Goal: Task Accomplishment & Management: Use online tool/utility

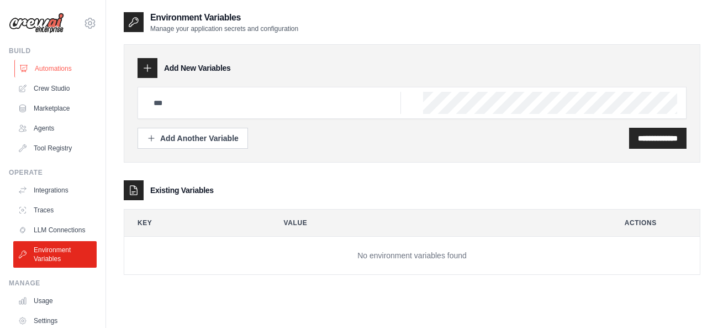
click at [52, 66] on link "Automations" at bounding box center [55, 69] width 83 height 18
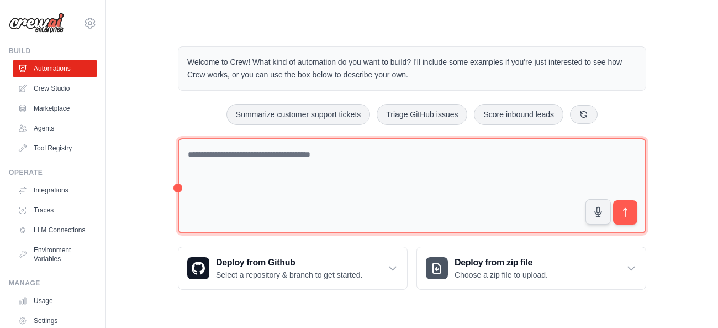
click at [346, 161] on textarea at bounding box center [412, 186] width 468 height 96
type textarea "*"
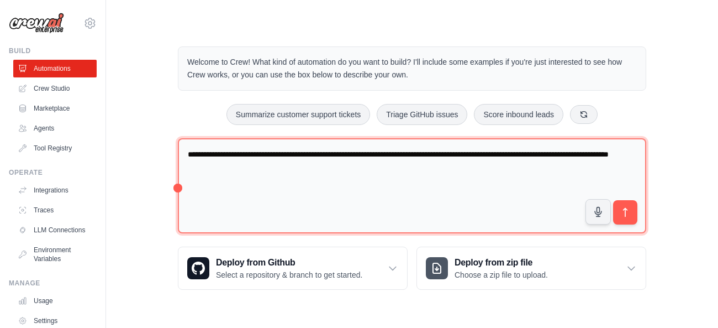
click at [335, 157] on textarea "**********" at bounding box center [412, 186] width 468 height 96
click at [386, 152] on textarea "**********" at bounding box center [412, 186] width 468 height 96
click at [275, 178] on textarea "**********" at bounding box center [412, 186] width 468 height 96
click at [594, 155] on textarea "**********" at bounding box center [412, 186] width 468 height 96
click at [600, 156] on textarea "**********" at bounding box center [412, 186] width 468 height 96
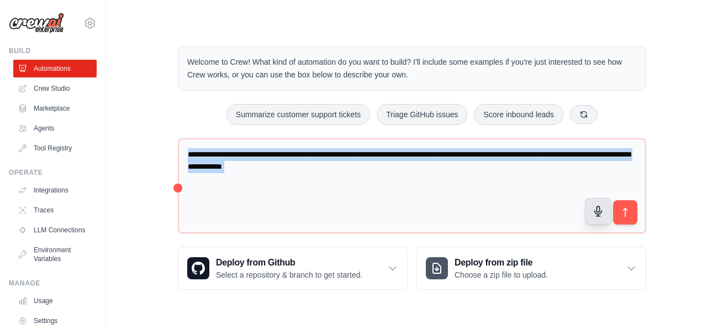
drag, startPoint x: 570, startPoint y: 327, endPoint x: 603, endPoint y: 210, distance: 121.7
click at [603, 210] on body "hamzaassaibi@gmail.com Settings Build Automations Crew Studio" at bounding box center [359, 164] width 718 height 328
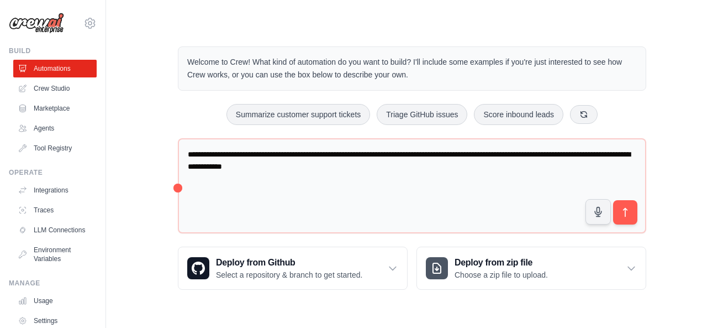
click at [635, 296] on div "Step 1 Create an automation Describe the automation you want to build, select a…" at bounding box center [599, 268] width 202 height 98
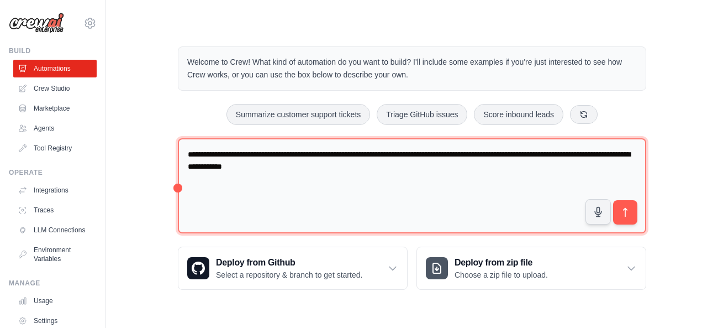
click at [391, 167] on textarea "**********" at bounding box center [412, 186] width 468 height 96
click at [506, 166] on textarea "**********" at bounding box center [412, 186] width 468 height 96
click at [617, 169] on textarea "**********" at bounding box center [412, 186] width 468 height 96
type textarea "**********"
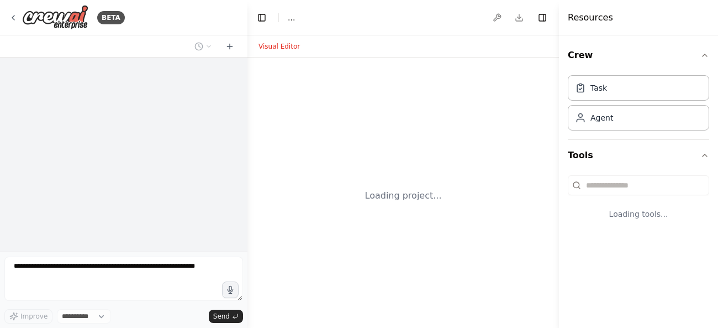
select select "****"
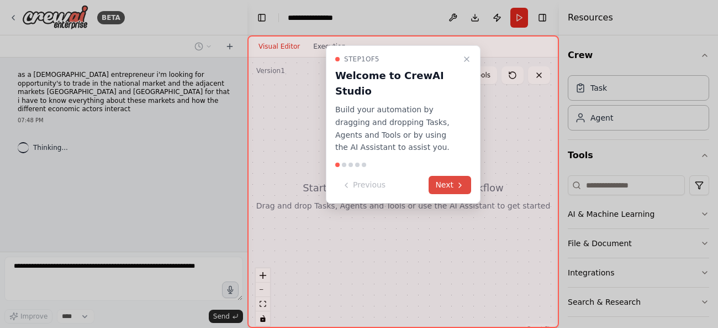
click at [454, 183] on button "Next" at bounding box center [450, 185] width 43 height 18
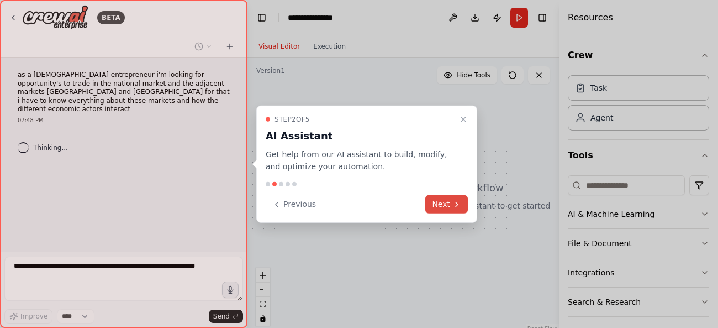
click at [450, 206] on button "Next" at bounding box center [446, 204] width 43 height 18
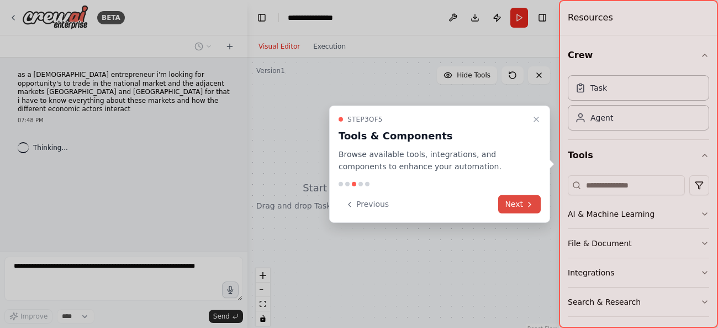
click at [514, 210] on button "Next" at bounding box center [519, 204] width 43 height 18
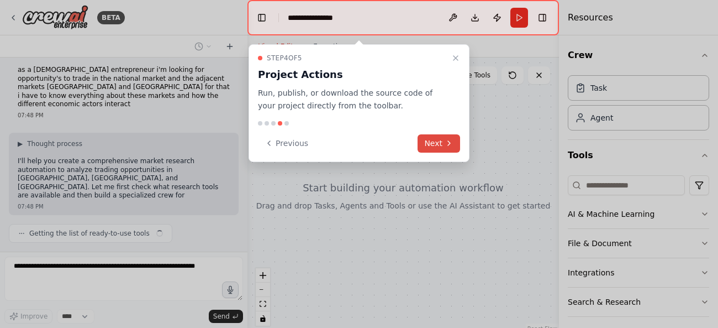
scroll to position [14, 0]
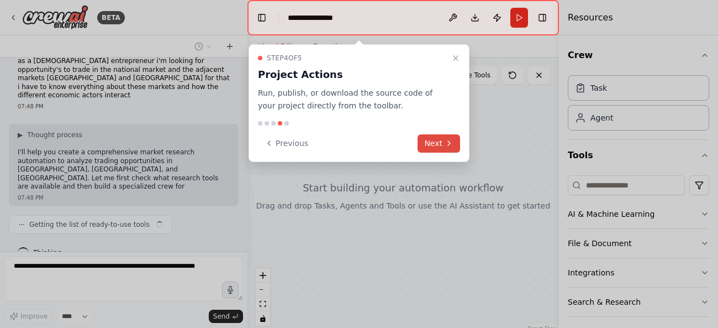
click at [443, 144] on button "Next" at bounding box center [439, 143] width 43 height 18
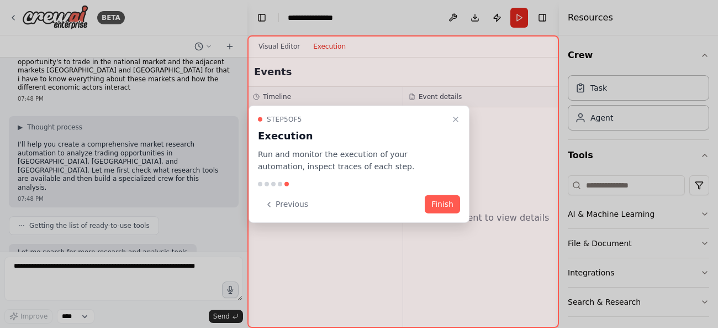
scroll to position [87, 0]
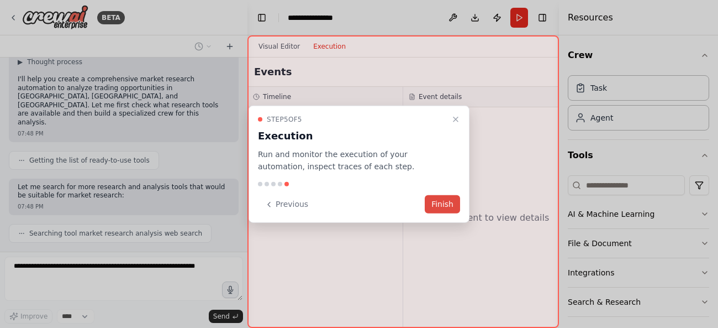
click at [453, 206] on button "Finish" at bounding box center [442, 204] width 35 height 18
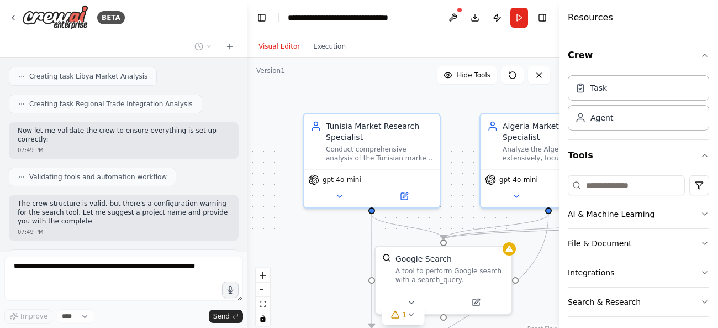
scroll to position [588, 0]
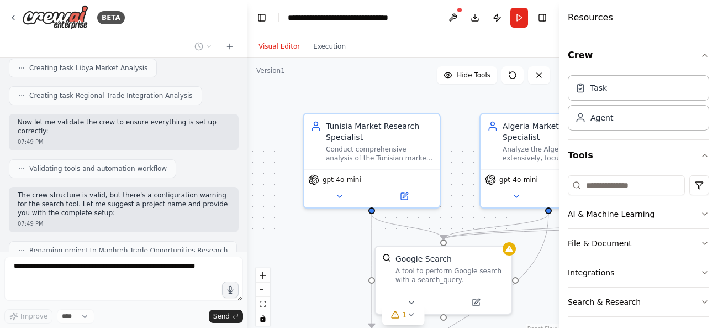
click at [597, 25] on div "Resources" at bounding box center [638, 17] width 159 height 35
click at [585, 15] on h4 "Resources" at bounding box center [590, 17] width 45 height 13
click at [264, 292] on button "zoom out" at bounding box center [263, 289] width 14 height 14
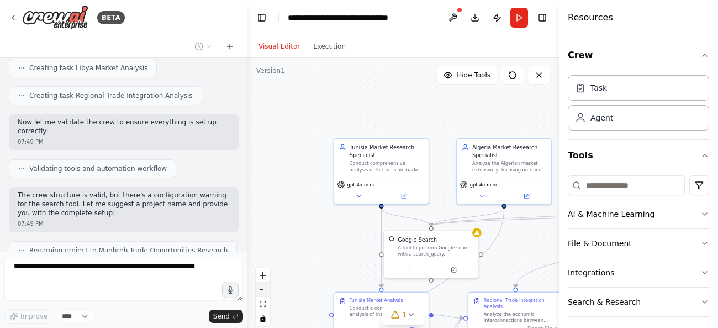
click at [264, 292] on button "zoom out" at bounding box center [263, 289] width 14 height 14
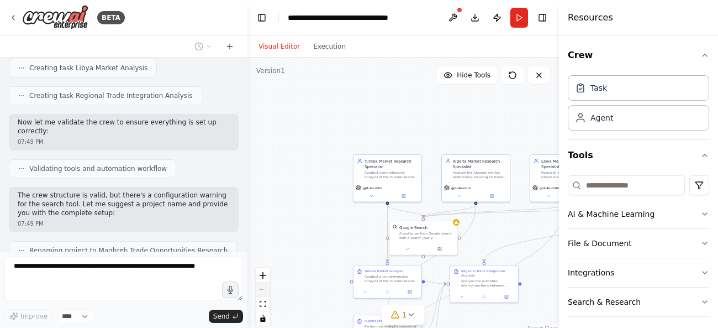
click at [264, 292] on div "React Flow controls" at bounding box center [263, 296] width 14 height 57
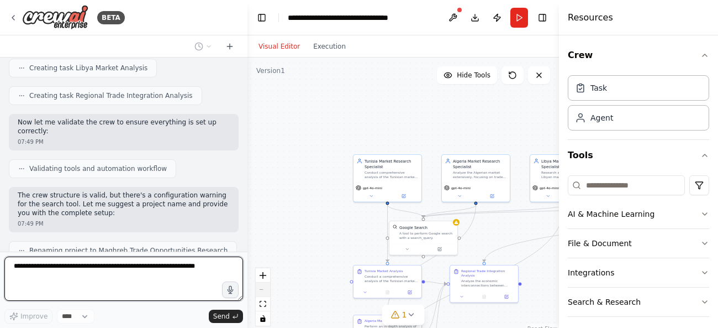
click at [264, 292] on div "React Flow controls" at bounding box center [263, 296] width 14 height 57
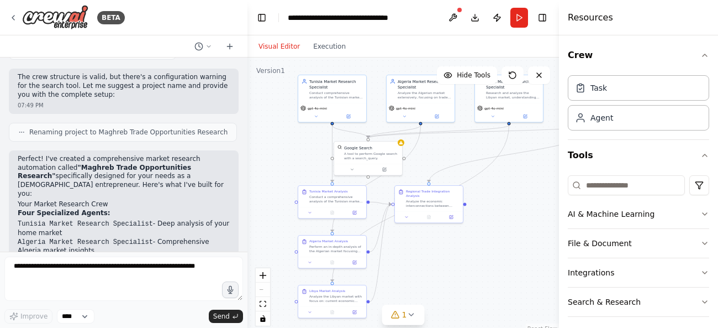
drag, startPoint x: 355, startPoint y: 247, endPoint x: 301, endPoint y: 165, distance: 98.5
click at [301, 165] on div ".deletable-edge-delete-btn { width: 20px; height: 20px; border: 0px solid #ffff…" at bounding box center [404, 195] width 312 height 276
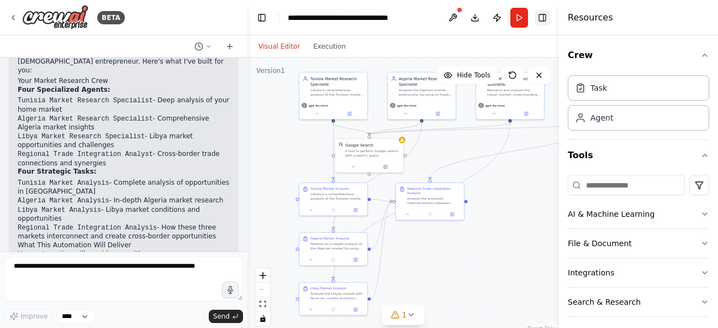
click at [547, 20] on button "Toggle Right Sidebar" at bounding box center [542, 17] width 15 height 15
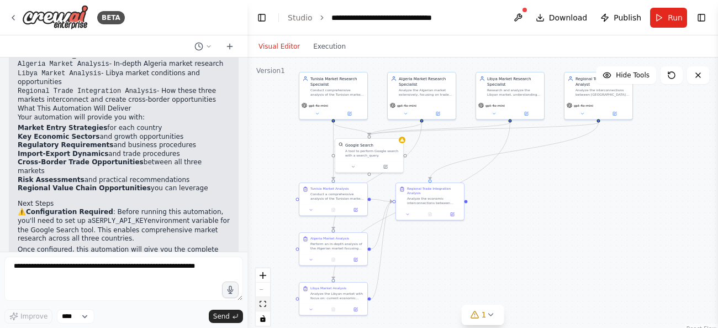
scroll to position [975, 0]
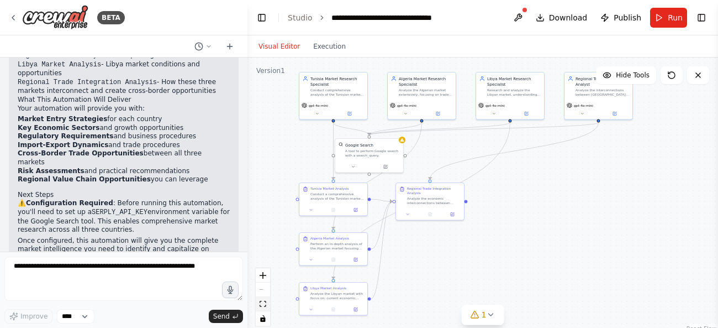
click at [266, 304] on icon "fit view" at bounding box center [263, 304] width 7 height 6
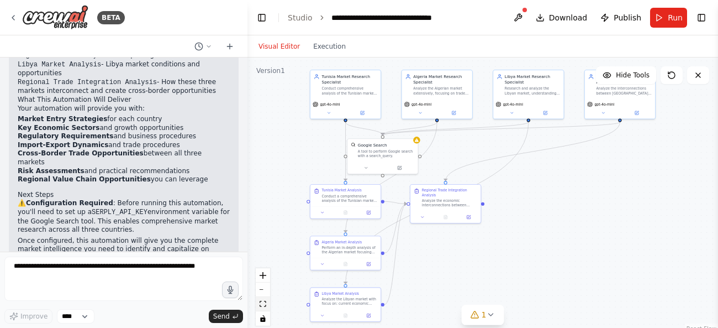
click at [266, 304] on icon "fit view" at bounding box center [263, 304] width 7 height 6
click at [264, 291] on button "zoom out" at bounding box center [263, 289] width 14 height 14
click at [264, 291] on div "React Flow controls" at bounding box center [263, 296] width 14 height 57
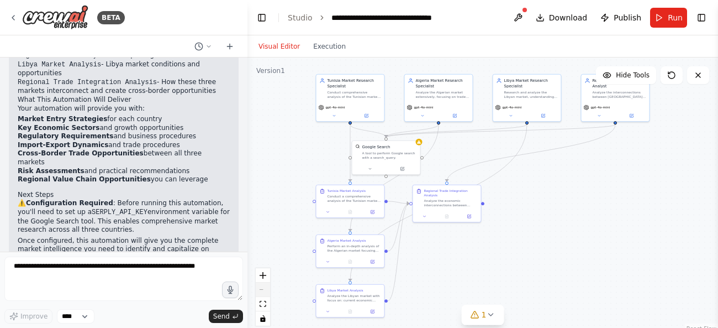
click at [264, 291] on div "React Flow controls" at bounding box center [263, 296] width 14 height 57
drag, startPoint x: 444, startPoint y: 202, endPoint x: 507, endPoint y: 217, distance: 64.3
click at [507, 217] on div "Analyze the economic interconnections between [GEOGRAPHIC_DATA], [GEOGRAPHIC_DA…" at bounding box center [509, 218] width 54 height 9
click at [262, 22] on button "Toggle Left Sidebar" at bounding box center [261, 17] width 15 height 15
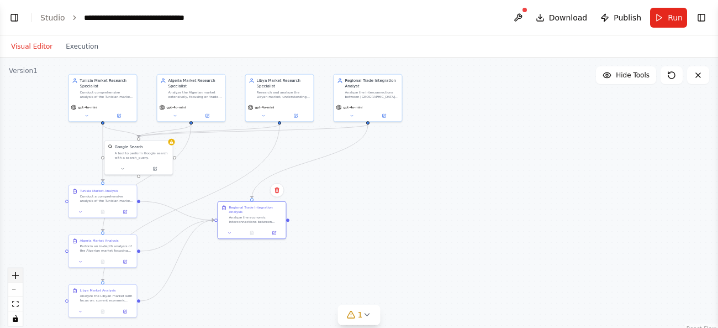
click at [18, 274] on icon "zoom in" at bounding box center [15, 275] width 7 height 7
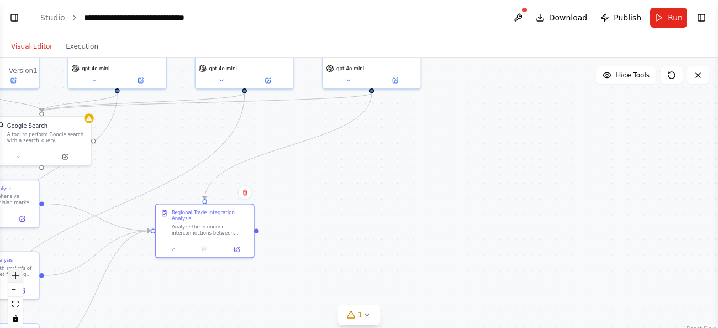
click at [18, 274] on icon "zoom in" at bounding box center [15, 275] width 7 height 7
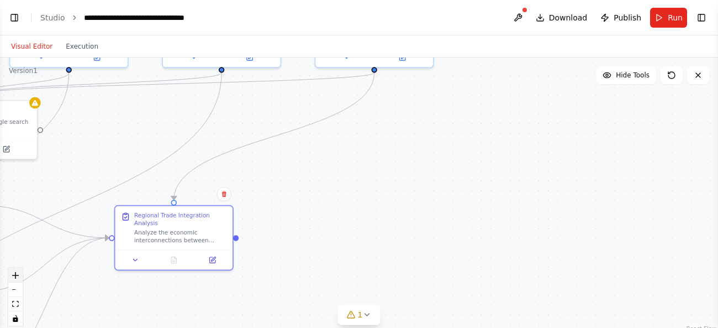
click at [18, 274] on icon "zoom in" at bounding box center [15, 275] width 7 height 7
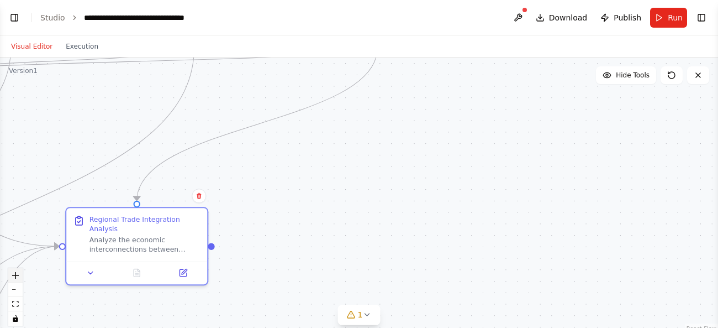
click at [18, 274] on icon "zoom in" at bounding box center [15, 275] width 7 height 7
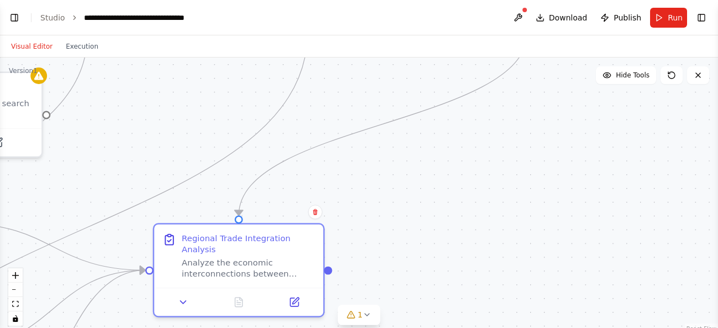
drag, startPoint x: 270, startPoint y: 183, endPoint x: 416, endPoint y: 194, distance: 146.8
click at [416, 194] on div ".deletable-edge-delete-btn { width: 20px; height: 20px; border: 0px solid #ffff…" at bounding box center [359, 195] width 718 height 276
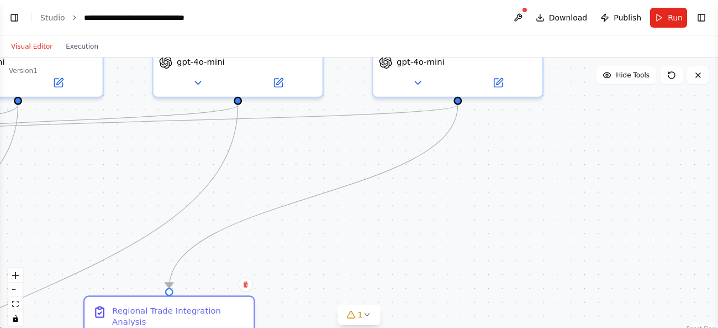
drag, startPoint x: 377, startPoint y: 252, endPoint x: 280, endPoint y: 327, distance: 122.9
click at [280, 327] on div ".deletable-edge-delete-btn { width: 20px; height: 20px; border: 0px solid #ffff…" at bounding box center [359, 195] width 718 height 276
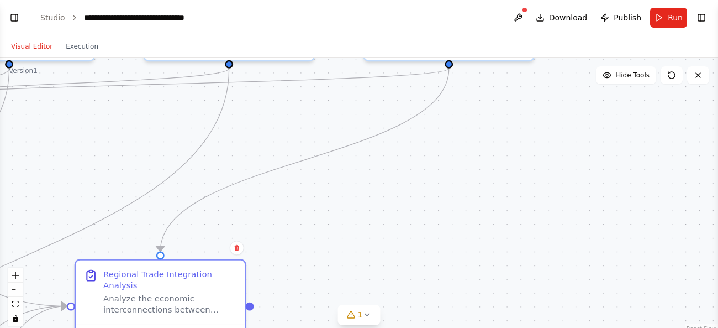
drag, startPoint x: 361, startPoint y: 226, endPoint x: 380, endPoint y: 189, distance: 41.0
click at [380, 189] on div ".deletable-edge-delete-btn { width: 20px; height: 20px; border: 0px solid #ffff…" at bounding box center [359, 195] width 718 height 276
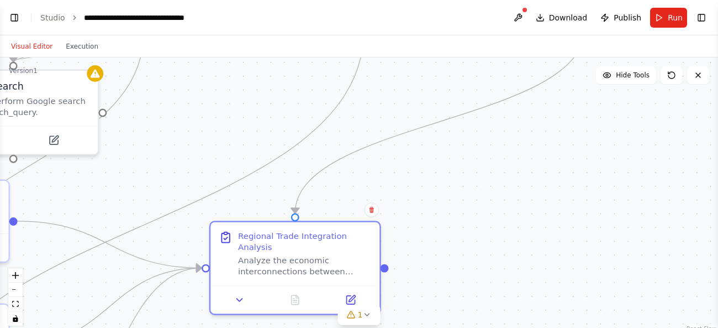
drag, startPoint x: 260, startPoint y: 227, endPoint x: 410, endPoint y: 189, distance: 155.4
click at [410, 189] on div ".deletable-edge-delete-btn { width: 20px; height: 20px; border: 0px solid #ffff…" at bounding box center [359, 195] width 718 height 276
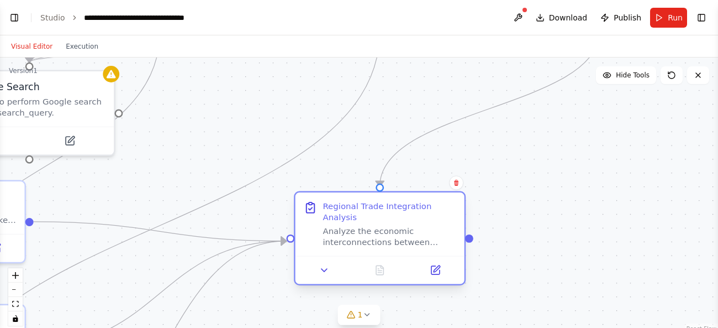
drag, startPoint x: 245, startPoint y: 253, endPoint x: 309, endPoint y: 223, distance: 70.2
click at [309, 223] on div "Regional Trade Integration Analysis Analyze the economic interconnections betwe…" at bounding box center [380, 224] width 152 height 47
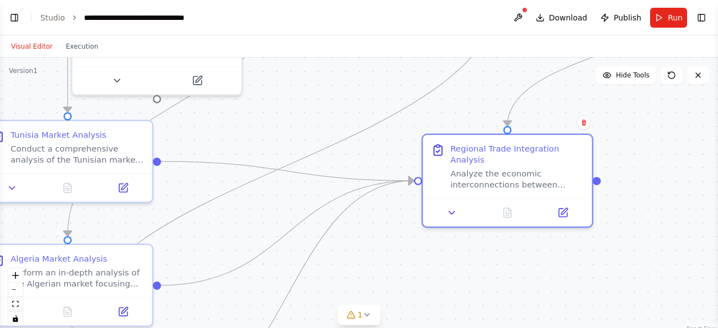
drag, startPoint x: 194, startPoint y: 172, endPoint x: 323, endPoint y: 111, distance: 142.8
click at [323, 111] on div ".deletable-edge-delete-btn { width: 20px; height: 20px; border: 0px solid #ffff…" at bounding box center [359, 195] width 718 height 276
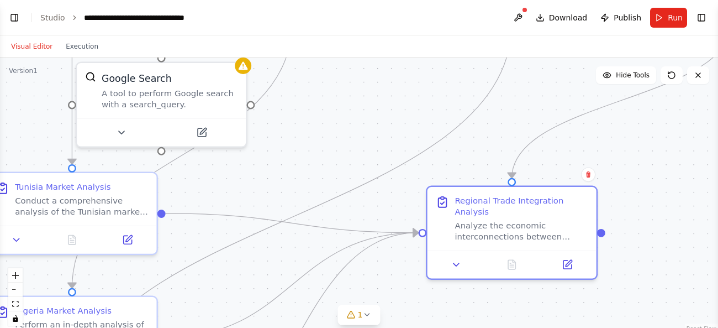
drag, startPoint x: 241, startPoint y: 233, endPoint x: 242, endPoint y: 292, distance: 59.1
click at [242, 292] on div ".deletable-edge-delete-btn { width: 20px; height: 20px; border: 0px solid #ffff…" at bounding box center [359, 195] width 718 height 276
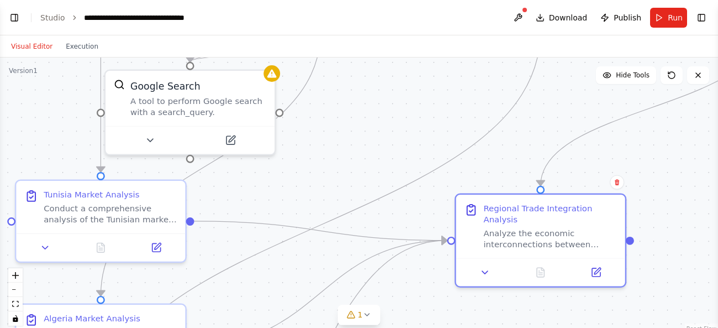
drag, startPoint x: 298, startPoint y: 172, endPoint x: 329, endPoint y: 167, distance: 31.9
click at [329, 167] on div ".deletable-edge-delete-btn { width: 20px; height: 20px; border: 0px solid #ffff…" at bounding box center [359, 195] width 718 height 276
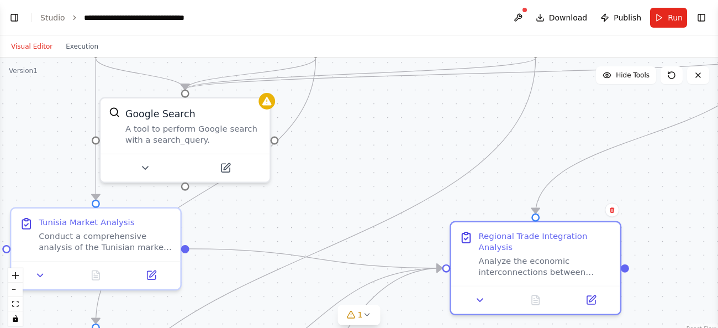
drag, startPoint x: 229, startPoint y: 293, endPoint x: 224, endPoint y: 327, distance: 34.2
click at [224, 327] on div ".deletable-edge-delete-btn { width: 20px; height: 20px; border: 0px solid #ffff…" at bounding box center [359, 195] width 718 height 276
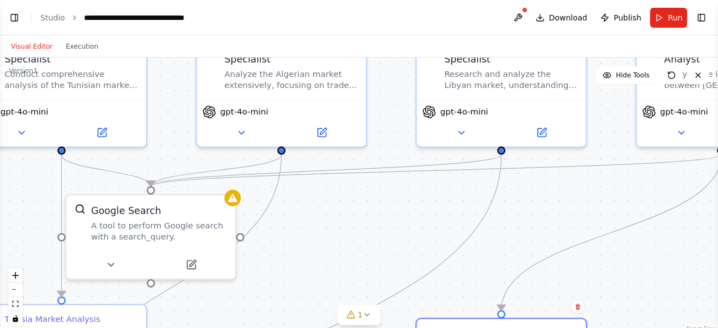
drag, startPoint x: 317, startPoint y: 186, endPoint x: 282, endPoint y: 283, distance: 102.9
click at [282, 283] on div ".deletable-edge-delete-btn { width: 20px; height: 20px; border: 0px solid #ffff…" at bounding box center [359, 195] width 718 height 276
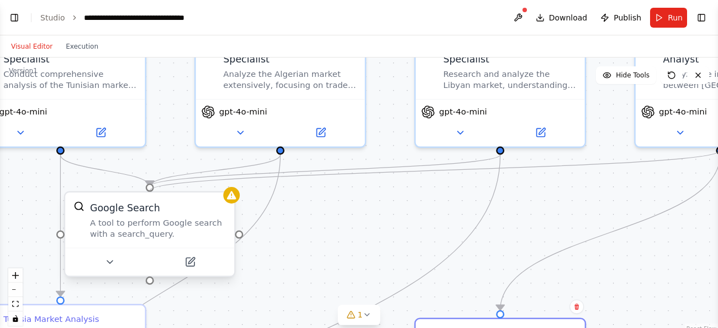
click at [148, 188] on div ".deletable-edge-delete-btn { width: 20px; height: 20px; border: 0px solid #ffff…" at bounding box center [352, 132] width 893 height 344
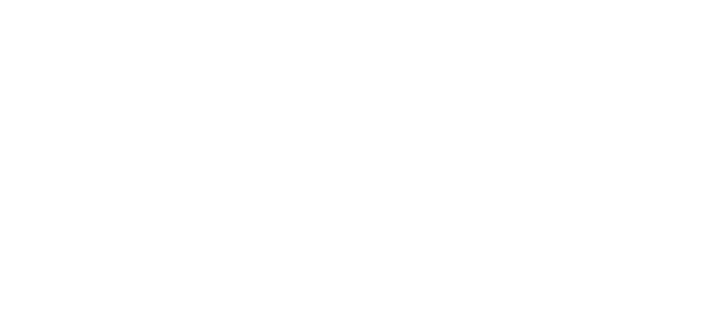
click at [229, 0] on html at bounding box center [359, 0] width 718 height 0
click at [88, 0] on html at bounding box center [359, 0] width 718 height 0
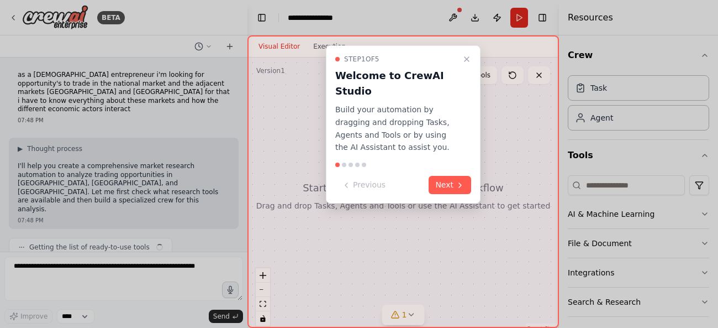
scroll to position [975, 0]
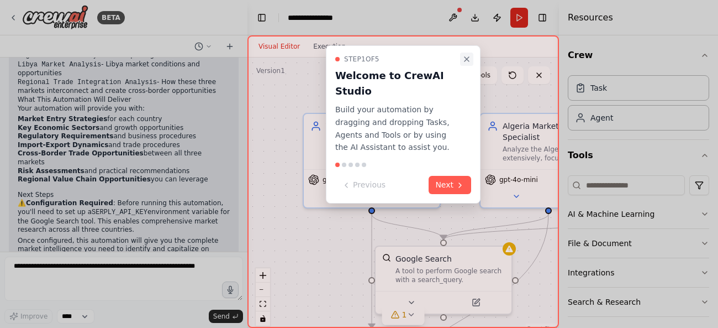
click at [470, 63] on icon "Close walkthrough" at bounding box center [466, 59] width 9 height 9
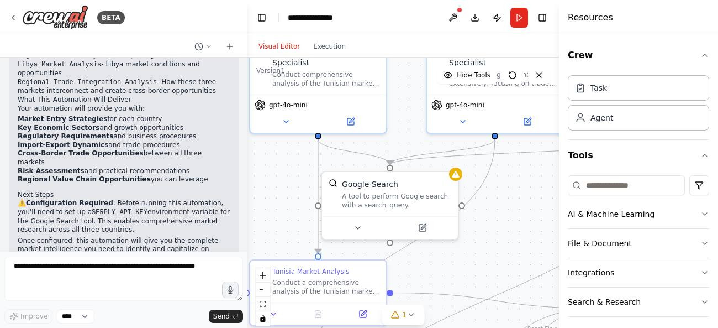
drag, startPoint x: 319, startPoint y: 230, endPoint x: 265, endPoint y: 156, distance: 91.8
click at [265, 156] on div ".deletable-edge-delete-btn { width: 20px; height: 20px; border: 0px solid #ffff…" at bounding box center [404, 195] width 312 height 276
click at [264, 22] on button "Toggle Left Sidebar" at bounding box center [261, 17] width 15 height 15
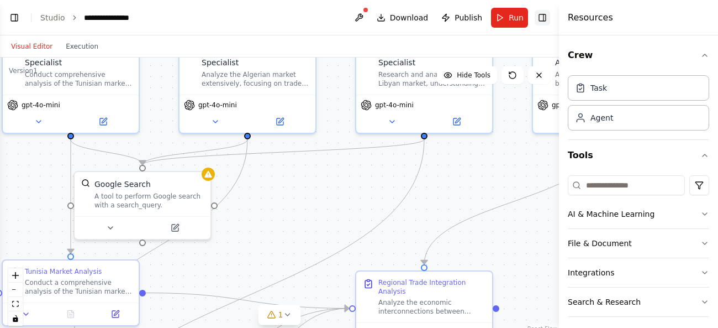
click at [542, 17] on button "Toggle Right Sidebar" at bounding box center [542, 17] width 15 height 15
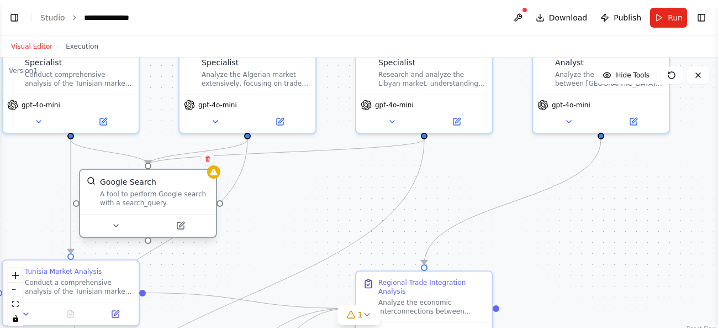
drag, startPoint x: 185, startPoint y: 190, endPoint x: 191, endPoint y: 193, distance: 7.2
click at [191, 193] on div "A tool to perform Google search with a search_query." at bounding box center [154, 198] width 109 height 18
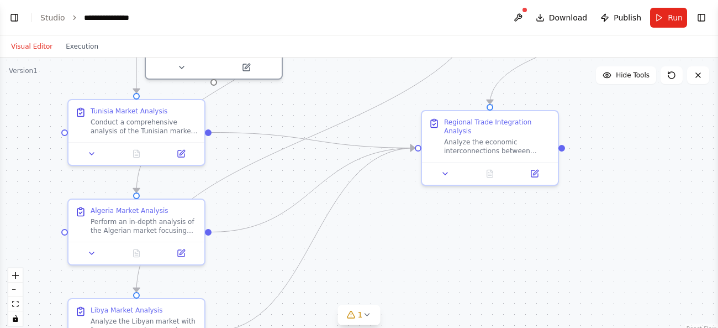
drag, startPoint x: 517, startPoint y: 241, endPoint x: 582, endPoint y: 81, distance: 173.2
click at [582, 81] on div ".deletable-edge-delete-btn { width: 20px; height: 20px; border: 0px solid #ffff…" at bounding box center [359, 195] width 718 height 276
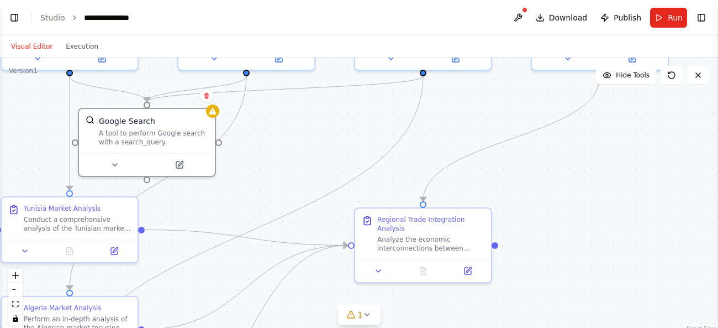
drag, startPoint x: 619, startPoint y: 230, endPoint x: 553, endPoint y: 327, distance: 117.4
click at [553, 327] on div ".deletable-edge-delete-btn { width: 20px; height: 20px; border: 0px solid #ffff…" at bounding box center [359, 195] width 718 height 276
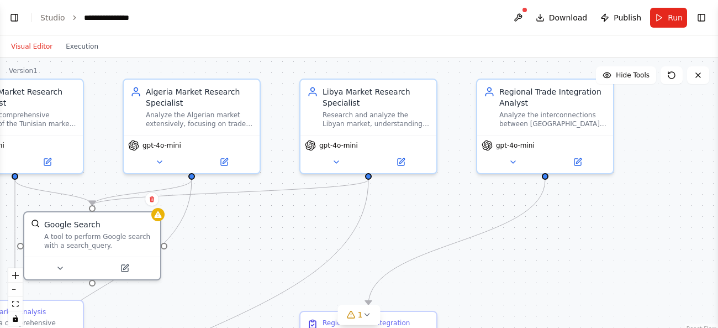
drag, startPoint x: 566, startPoint y: 198, endPoint x: 510, endPoint y: 302, distance: 117.7
click at [510, 302] on div ".deletable-edge-delete-btn { width: 20px; height: 20px; border: 0px solid #ffff…" at bounding box center [359, 195] width 718 height 276
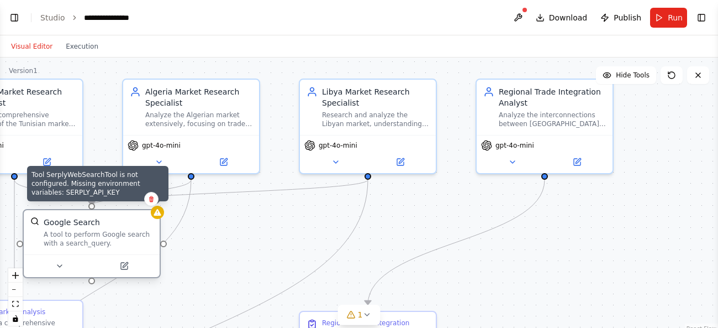
click at [159, 214] on icon at bounding box center [157, 212] width 7 height 7
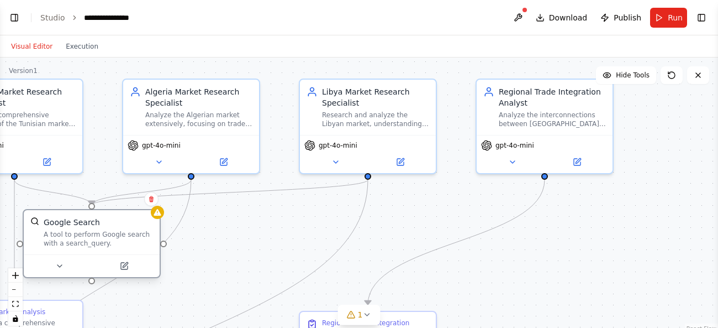
click at [101, 243] on div "A tool to perform Google search with a search_query." at bounding box center [98, 239] width 109 height 18
click at [121, 267] on icon at bounding box center [124, 265] width 7 height 7
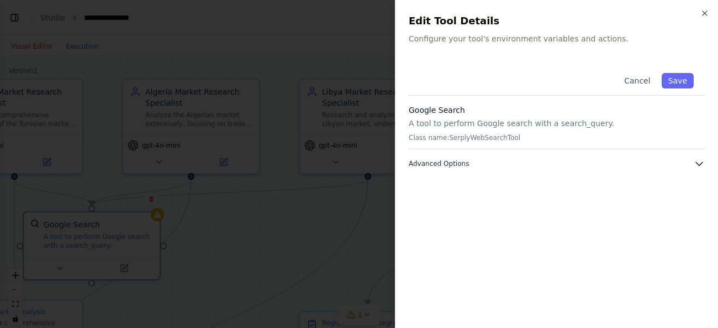
click at [453, 162] on span "Advanced Options" at bounding box center [439, 163] width 60 height 9
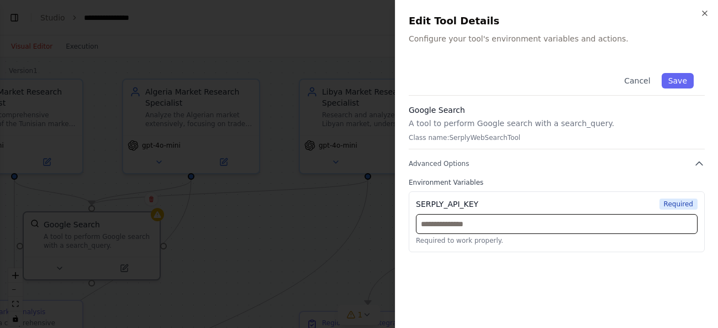
click at [499, 229] on input "text" at bounding box center [557, 224] width 282 height 20
paste input "**********"
type input "**********"
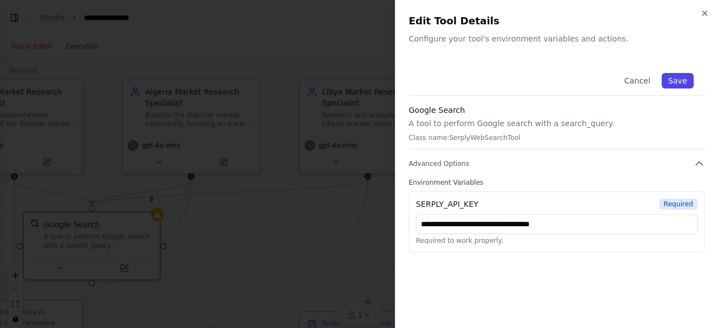
click at [686, 80] on button "Save" at bounding box center [678, 80] width 32 height 15
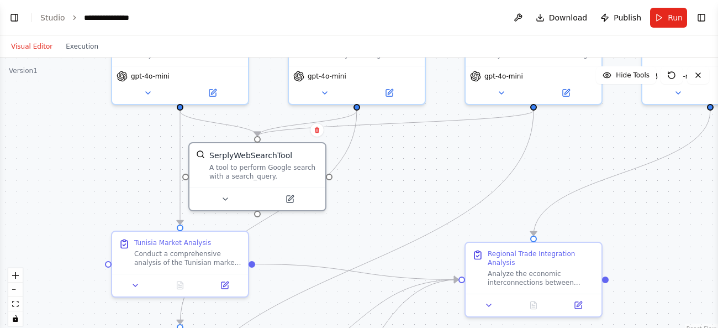
drag, startPoint x: 249, startPoint y: 229, endPoint x: 415, endPoint y: 160, distance: 179.6
click at [415, 160] on div ".deletable-edge-delete-btn { width: 20px; height: 20px; border: 0px solid #ffff…" at bounding box center [359, 195] width 718 height 276
drag, startPoint x: 450, startPoint y: 215, endPoint x: 417, endPoint y: 187, distance: 43.9
click at [417, 187] on div ".deletable-edge-delete-btn { width: 20px; height: 20px; border: 0px solid #ffff…" at bounding box center [359, 195] width 718 height 276
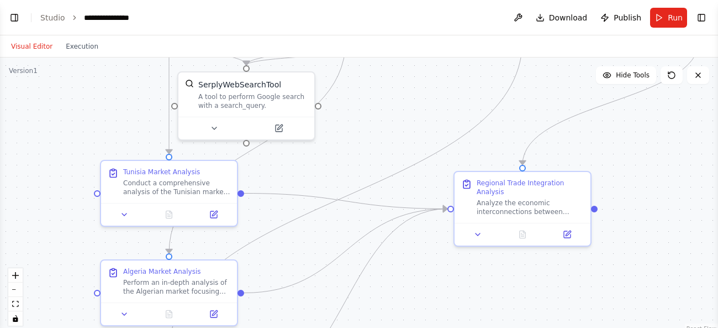
drag, startPoint x: 417, startPoint y: 187, endPoint x: 406, endPoint y: 117, distance: 71.6
click at [406, 117] on div ".deletable-edge-delete-btn { width: 20px; height: 20px; border: 0px solid #ffff…" at bounding box center [359, 195] width 718 height 276
click at [290, 126] on button at bounding box center [279, 125] width 62 height 13
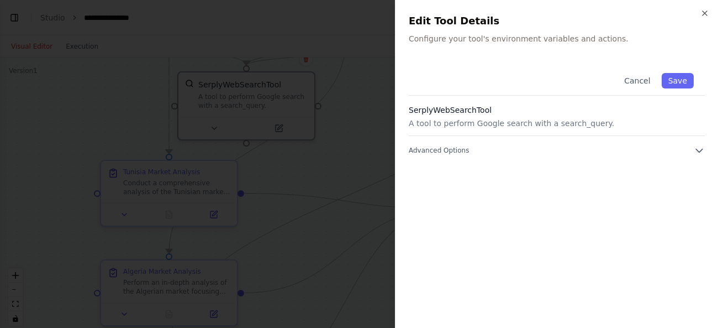
click at [471, 122] on p "A tool to perform Google search with a search_query." at bounding box center [557, 123] width 296 height 11
click at [455, 150] on span "Advanced Options" at bounding box center [439, 150] width 60 height 9
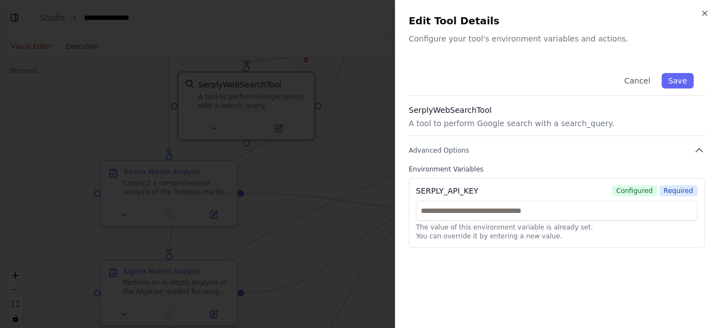
click at [440, 125] on p "A tool to perform Google search with a search_query." at bounding box center [557, 123] width 296 height 11
click at [509, 125] on p "A tool to perform Google search with a search_query." at bounding box center [557, 123] width 296 height 11
click at [517, 151] on button "Advanced Options" at bounding box center [557, 150] width 296 height 11
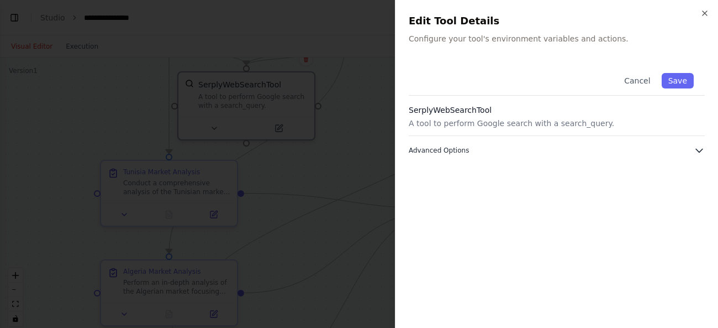
click at [517, 151] on button "Advanced Options" at bounding box center [557, 150] width 296 height 11
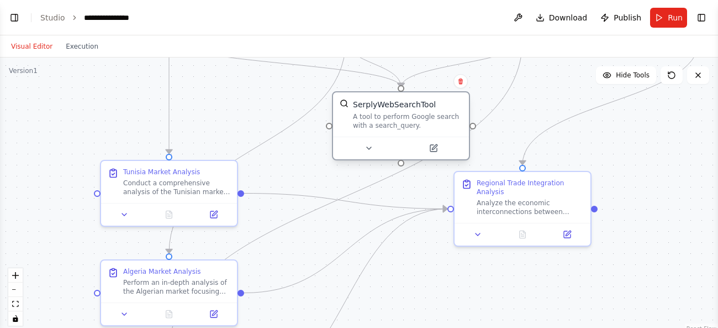
drag, startPoint x: 239, startPoint y: 92, endPoint x: 394, endPoint y: 113, distance: 156.2
click at [394, 113] on div "A tool to perform Google search with a search_query." at bounding box center [407, 121] width 109 height 18
click at [13, 290] on button "zoom out" at bounding box center [15, 289] width 14 height 14
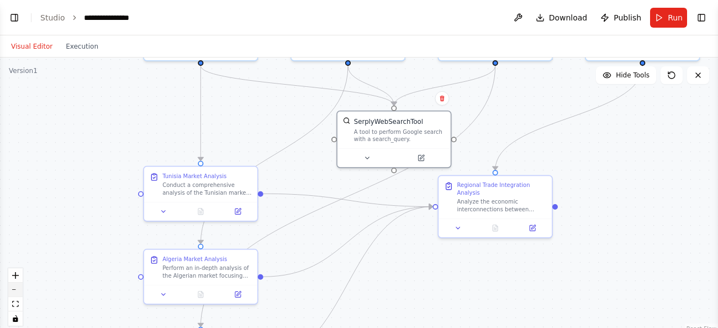
click at [13, 290] on button "zoom out" at bounding box center [15, 289] width 14 height 14
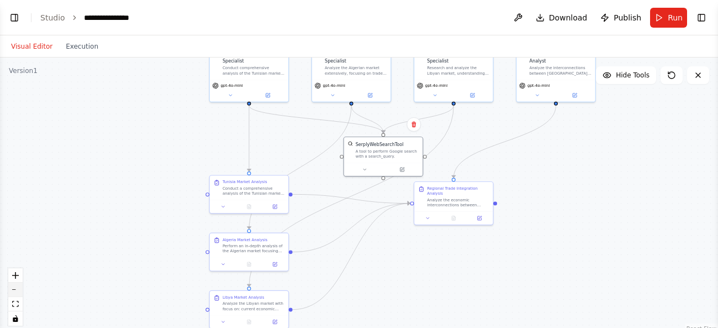
click at [13, 290] on button "zoom out" at bounding box center [15, 289] width 14 height 14
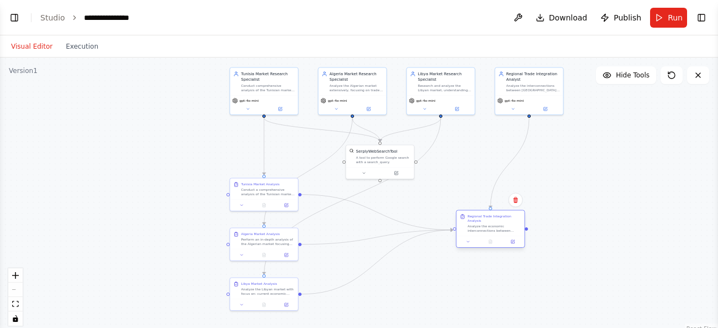
drag, startPoint x: 444, startPoint y: 210, endPoint x: 496, endPoint y: 238, distance: 58.8
click at [496, 238] on div at bounding box center [491, 242] width 68 height 12
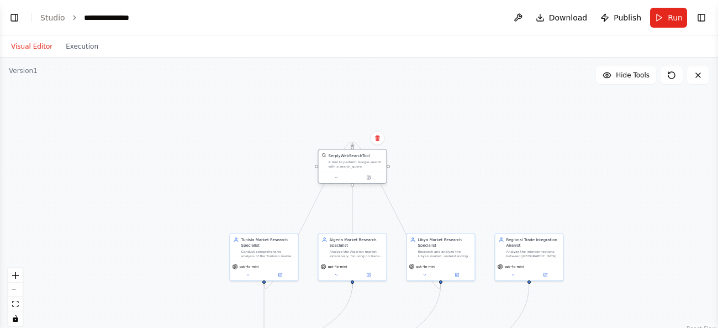
drag, startPoint x: 392, startPoint y: 156, endPoint x: 368, endPoint y: 166, distance: 26.3
click at [368, 166] on div "A tool to perform Google search with a search_query." at bounding box center [356, 164] width 55 height 9
drag, startPoint x: 351, startPoint y: 146, endPoint x: 351, endPoint y: 184, distance: 38.1
click at [351, 206] on div ".deletable-edge-delete-btn { width: 20px; height: 20px; border: 0px solid #ffff…" at bounding box center [381, 275] width 359 height 138
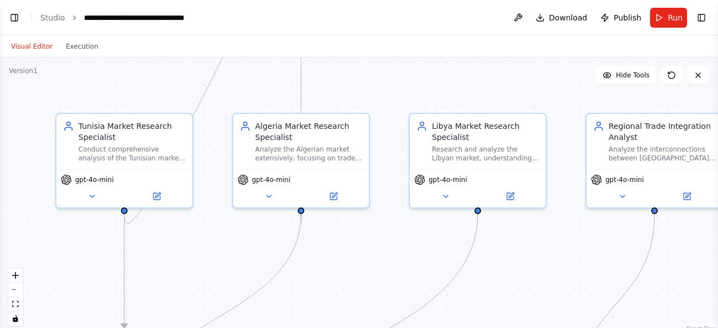
scroll to position [975, 0]
click at [19, 288] on button "zoom out" at bounding box center [15, 289] width 14 height 14
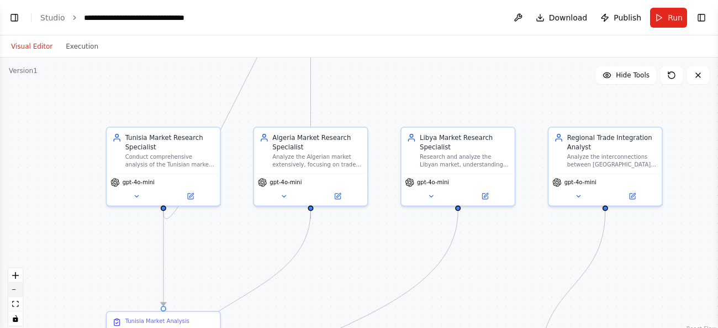
click at [19, 288] on button "zoom out" at bounding box center [15, 289] width 14 height 14
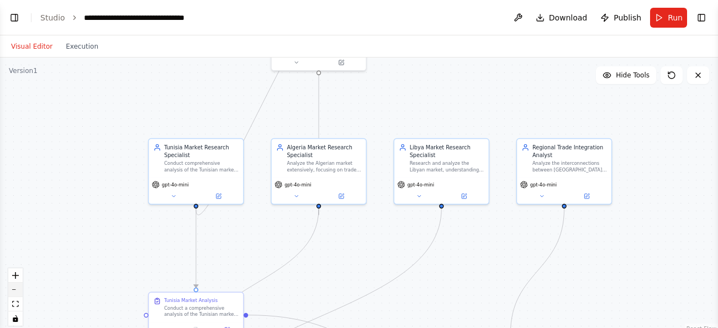
click at [19, 288] on button "zoom out" at bounding box center [15, 289] width 14 height 14
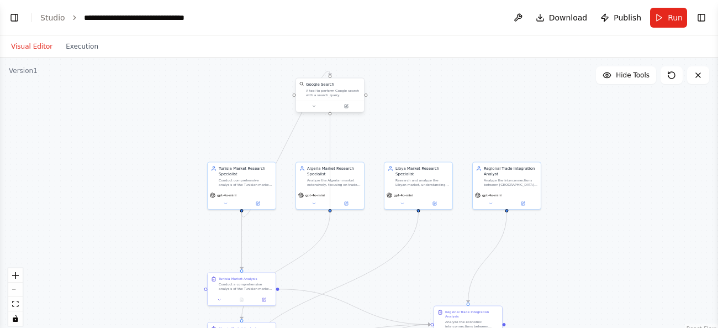
drag, startPoint x: 329, startPoint y: 67, endPoint x: 329, endPoint y: 112, distance: 44.2
click at [329, 134] on div ".deletable-edge-delete-btn { width: 20px; height: 20px; border: 0px solid #ffff…" at bounding box center [359, 203] width 359 height 138
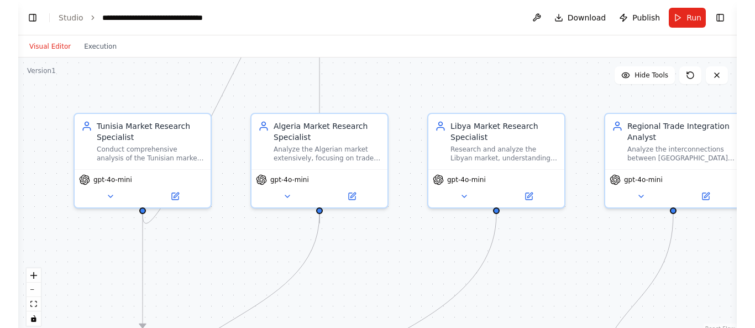
scroll to position [975, 0]
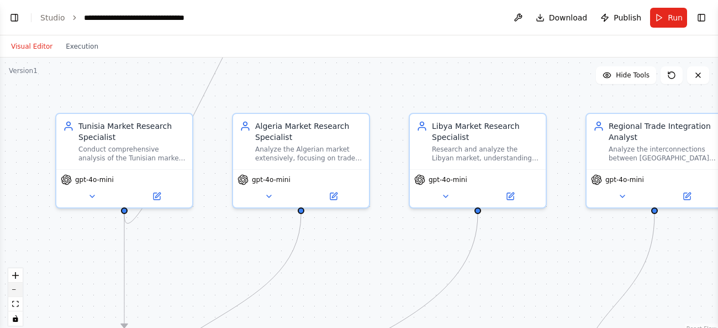
click at [14, 292] on button "zoom out" at bounding box center [15, 289] width 14 height 14
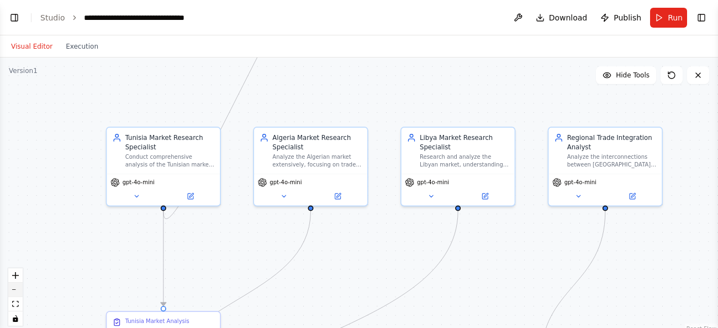
click at [14, 292] on button "zoom out" at bounding box center [15, 289] width 14 height 14
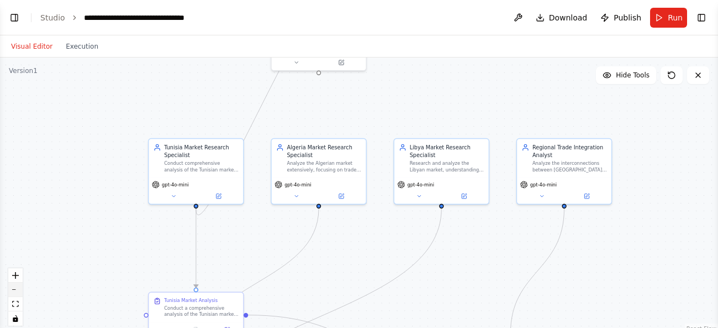
click at [14, 292] on button "zoom out" at bounding box center [15, 289] width 14 height 14
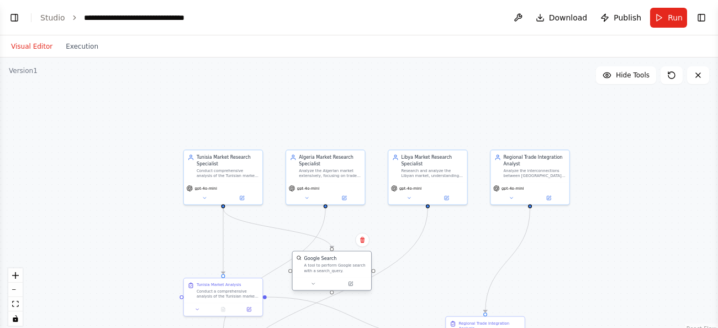
drag, startPoint x: 314, startPoint y: 71, endPoint x: 317, endPoint y: 277, distance: 206.1
click at [317, 277] on div "Google Search A tool to perform Google search with a search_query." at bounding box center [332, 270] width 80 height 40
drag, startPoint x: 428, startPoint y: 204, endPoint x: 334, endPoint y: 246, distance: 102.7
click at [334, 246] on div ".deletable-edge-delete-btn { width: 20px; height: 20px; border: 0px solid #ffff…" at bounding box center [358, 198] width 415 height 160
drag, startPoint x: 325, startPoint y: 205, endPoint x: 330, endPoint y: 251, distance: 46.6
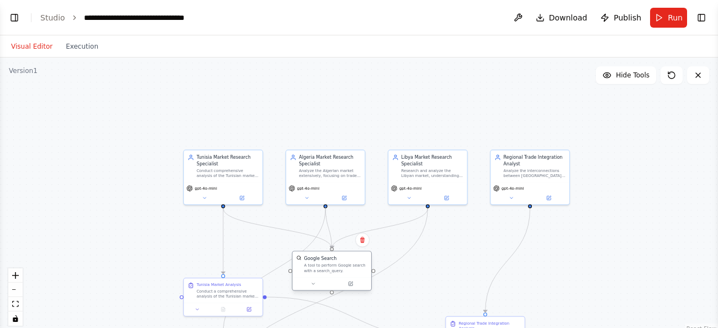
click at [330, 251] on div "Tunisia Market Research Specialist Conduct comprehensive analysis of the Tunisi…" at bounding box center [358, 198] width 415 height 160
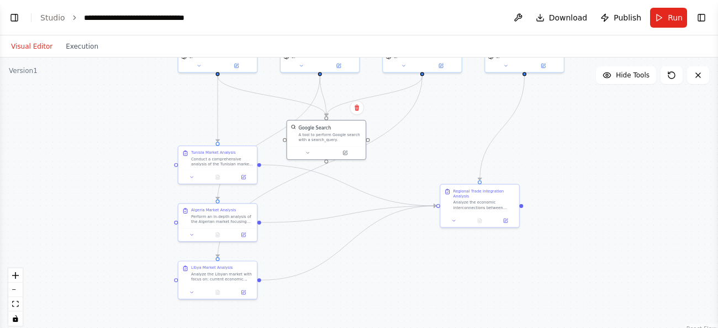
drag, startPoint x: 112, startPoint y: 294, endPoint x: 106, endPoint y: 163, distance: 131.1
click at [106, 163] on div ".deletable-edge-delete-btn { width: 20px; height: 20px; border: 0px solid #ffff…" at bounding box center [359, 195] width 718 height 276
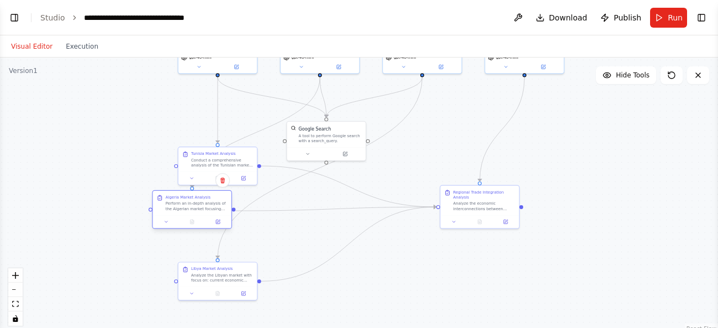
drag, startPoint x: 217, startPoint y: 225, endPoint x: 189, endPoint y: 214, distance: 29.8
click at [189, 214] on div "Algeria Market Analysis Perform an in-depth analysis of the Algerian market foc…" at bounding box center [192, 203] width 78 height 24
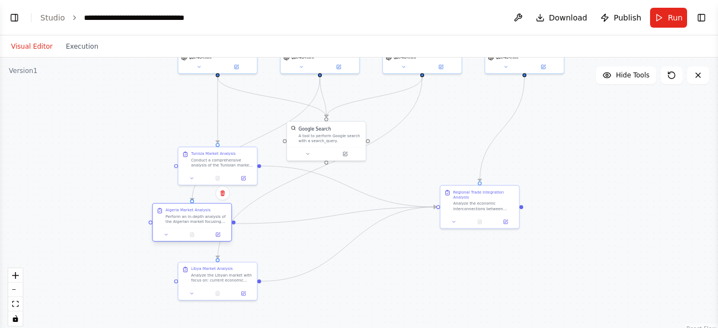
drag, startPoint x: 189, startPoint y: 214, endPoint x: 191, endPoint y: 229, distance: 14.4
click at [191, 229] on div "Algeria Market Analysis Perform an in-depth analysis of the Algerian market foc…" at bounding box center [192, 222] width 80 height 39
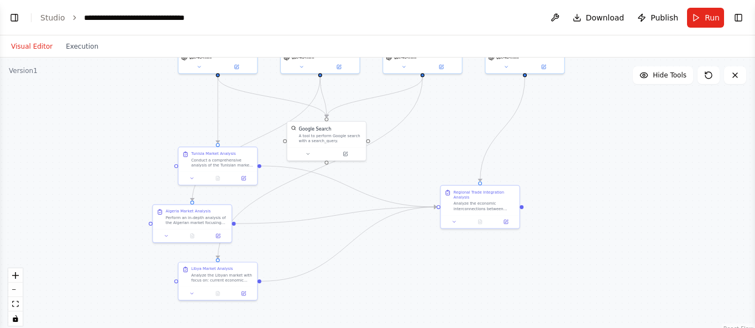
click at [170, 34] on header "**********" at bounding box center [377, 17] width 755 height 35
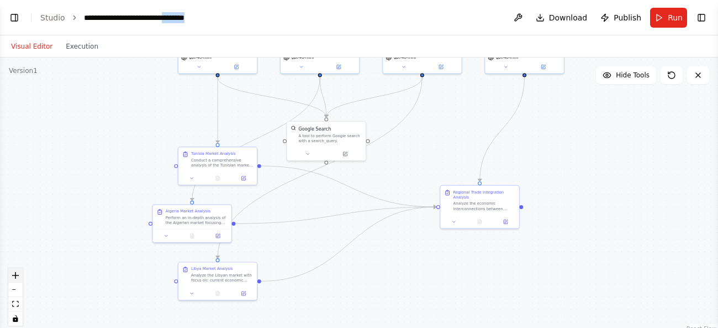
click at [15, 280] on button "zoom in" at bounding box center [15, 275] width 14 height 14
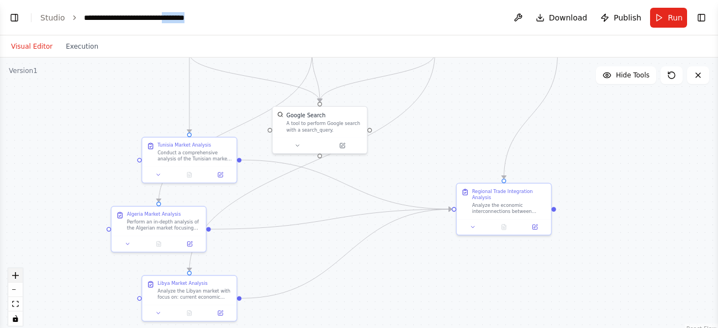
click at [15, 280] on button "zoom in" at bounding box center [15, 275] width 14 height 14
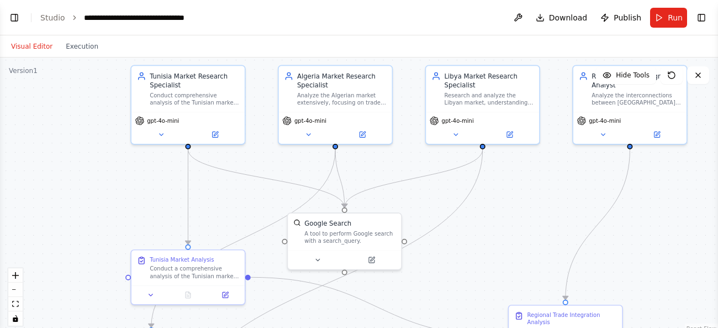
drag, startPoint x: 261, startPoint y: 203, endPoint x: 293, endPoint y: 327, distance: 128.0
click at [293, 327] on div ".deletable-edge-delete-btn { width: 20px; height: 20px; border: 0px solid #ffff…" at bounding box center [359, 195] width 718 height 276
click at [13, 290] on button "zoom out" at bounding box center [15, 289] width 14 height 14
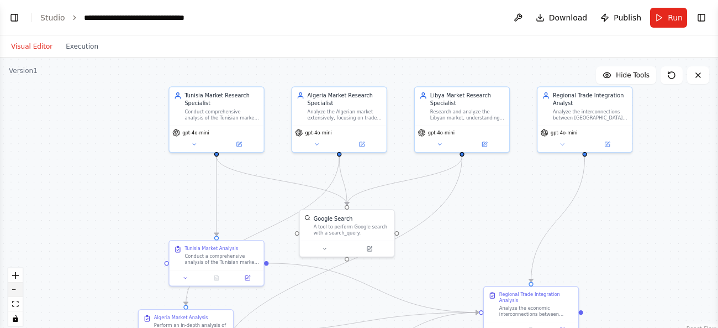
click at [13, 290] on button "zoom out" at bounding box center [15, 289] width 14 height 14
